Goal: Information Seeking & Learning: Compare options

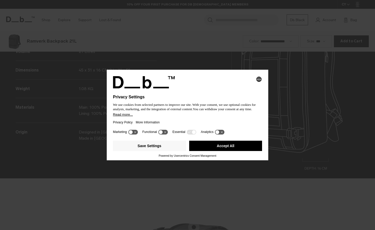
scroll to position [691, 0]
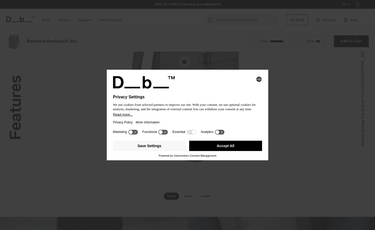
scroll to position [691, 0]
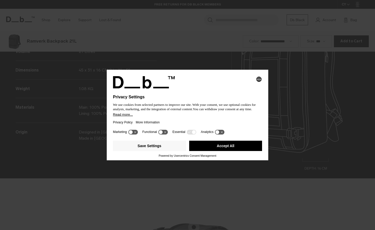
scroll to position [691, 0]
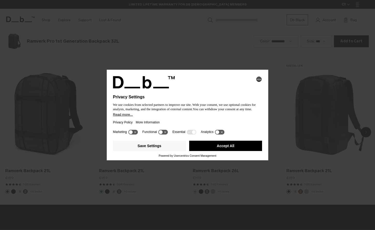
scroll to position [461, 0]
